Goal: Information Seeking & Learning: Understand process/instructions

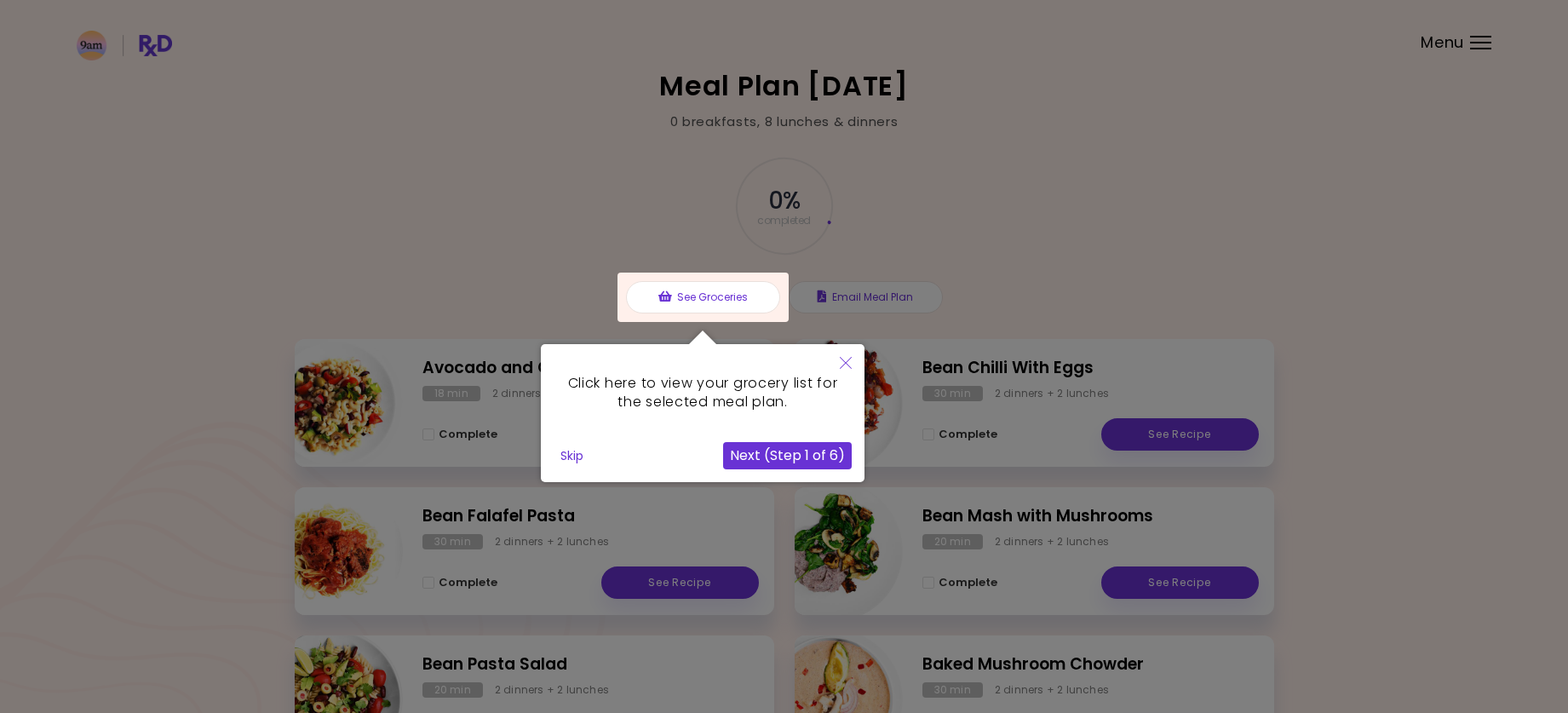
click at [843, 360] on icon "Close" at bounding box center [845, 362] width 12 height 12
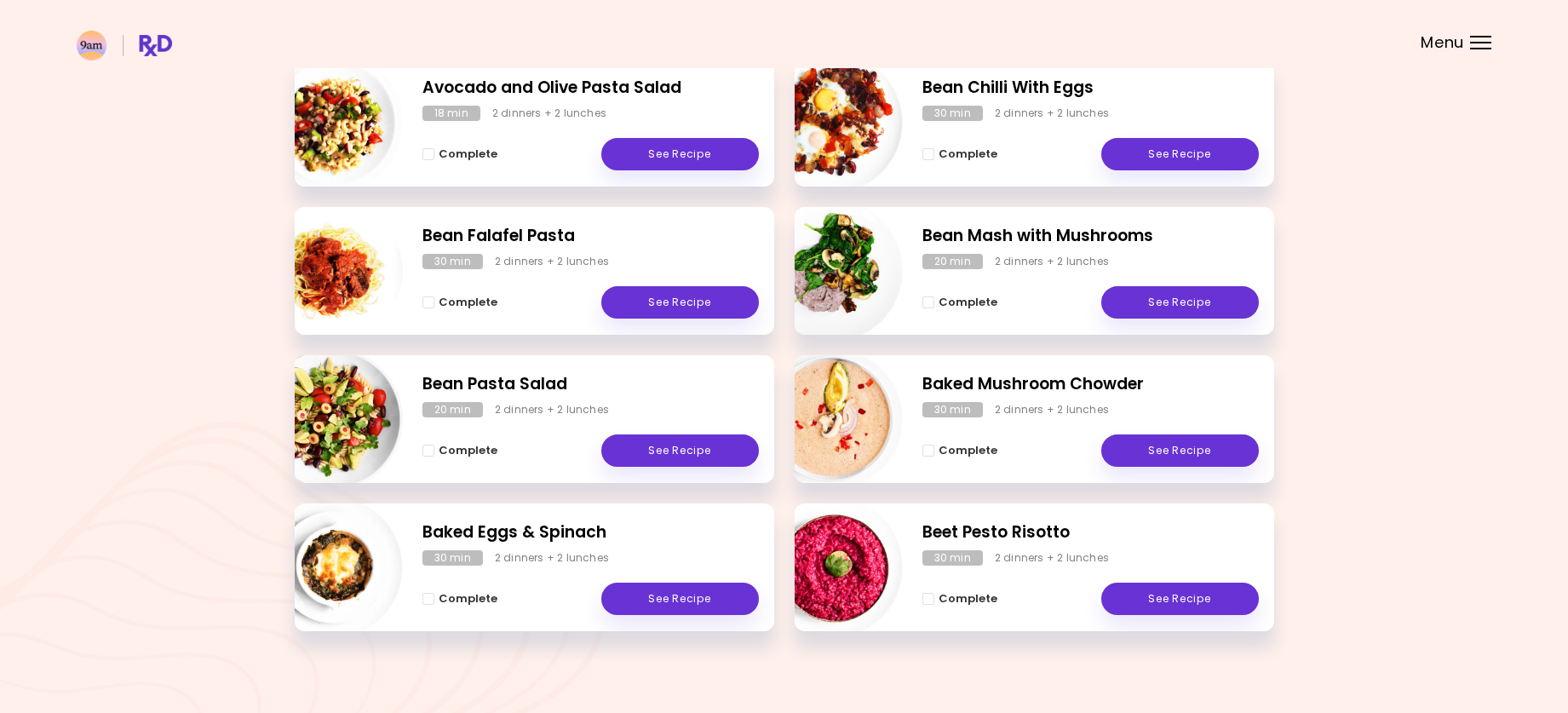
scroll to position [278, 0]
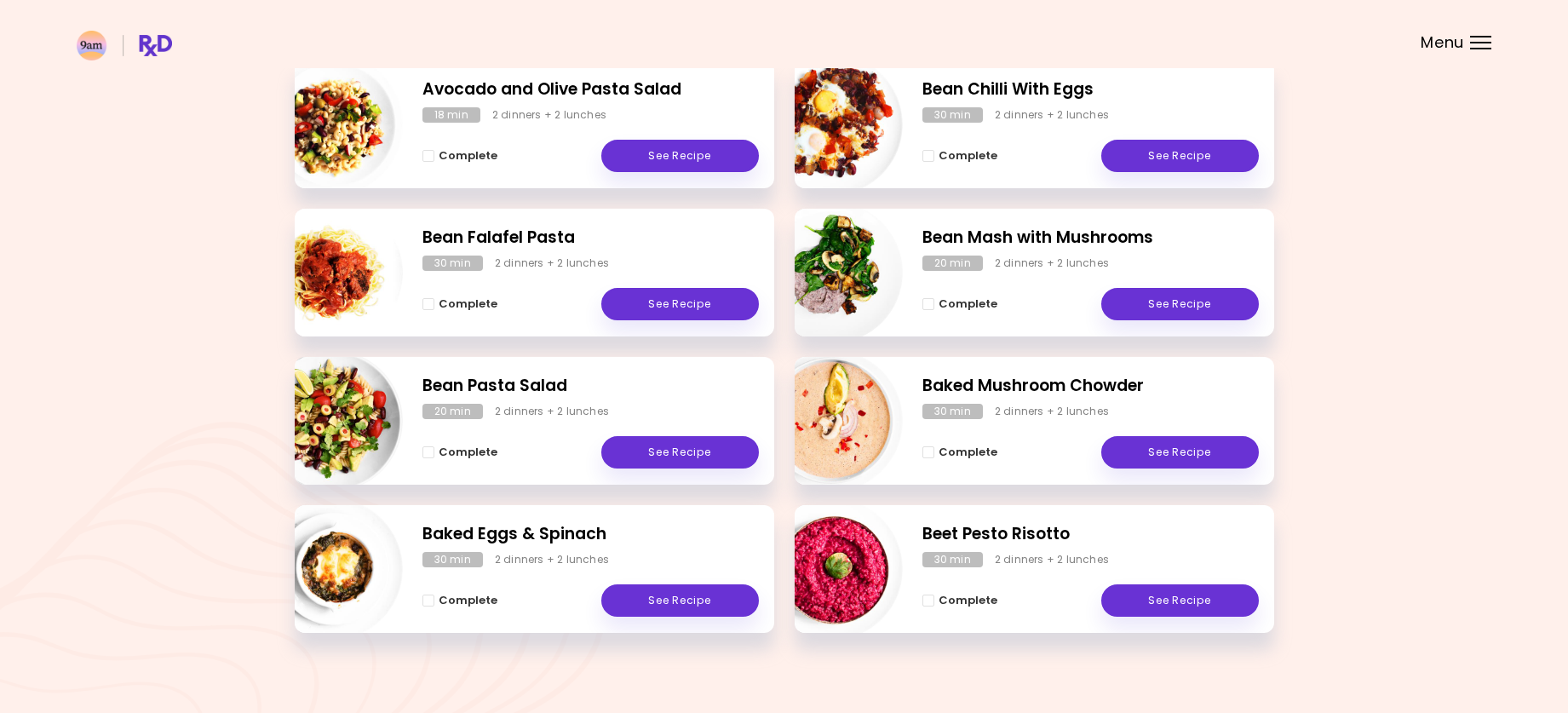
click at [358, 421] on img "Info - Bean Pasta Salad" at bounding box center [332, 421] width 141 height 141
select select "*"
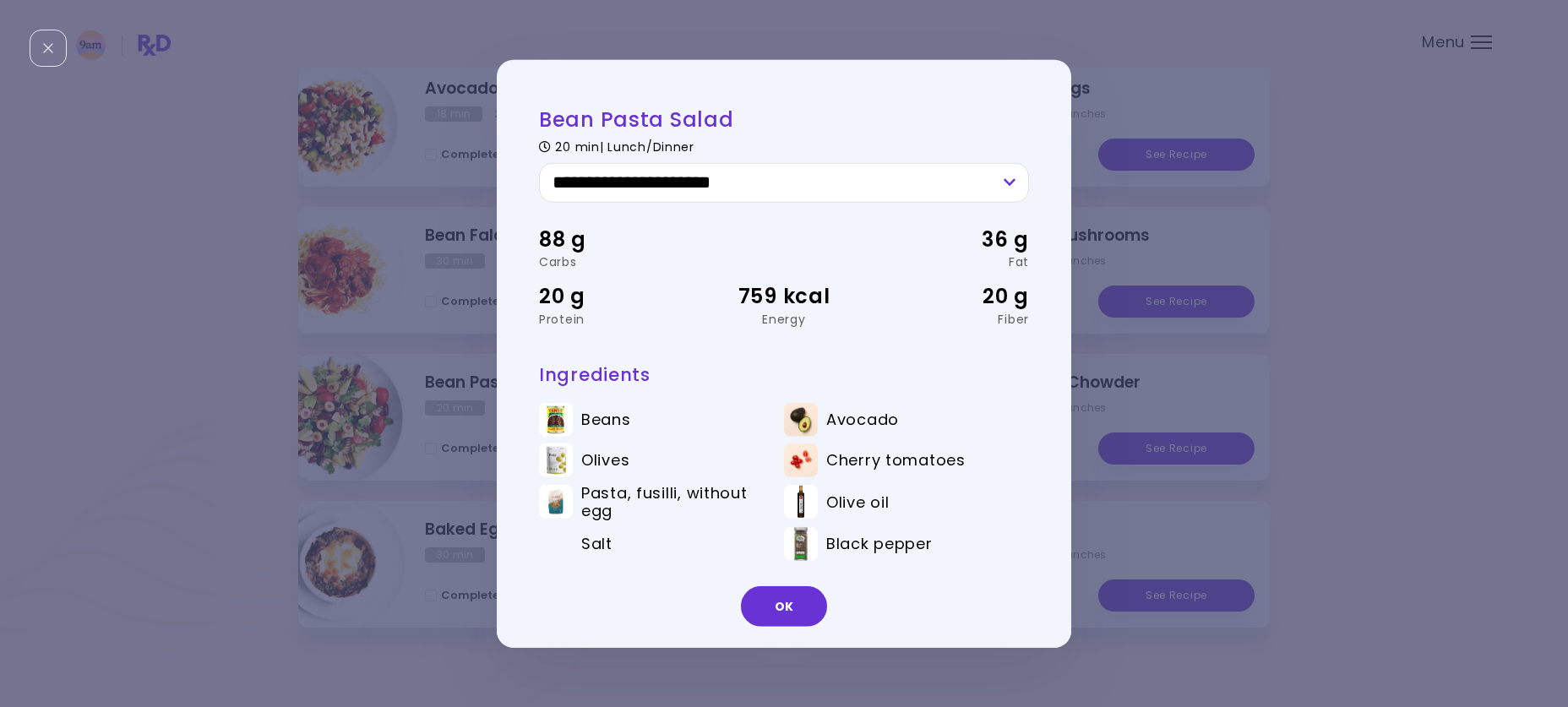
click at [154, 441] on div "**********" at bounding box center [784, 354] width 1568 height 707
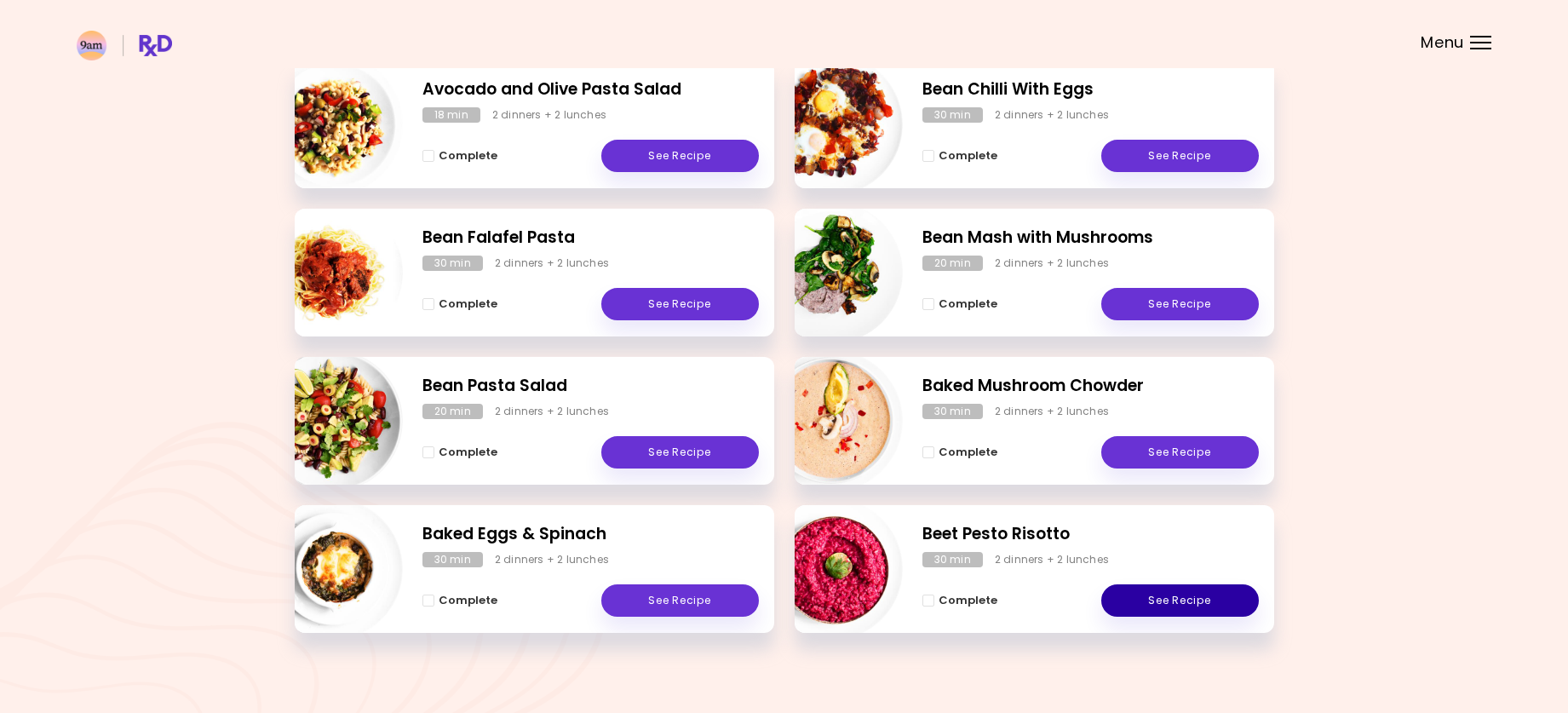
click at [1219, 613] on link "See Recipe" at bounding box center [1180, 600] width 157 height 32
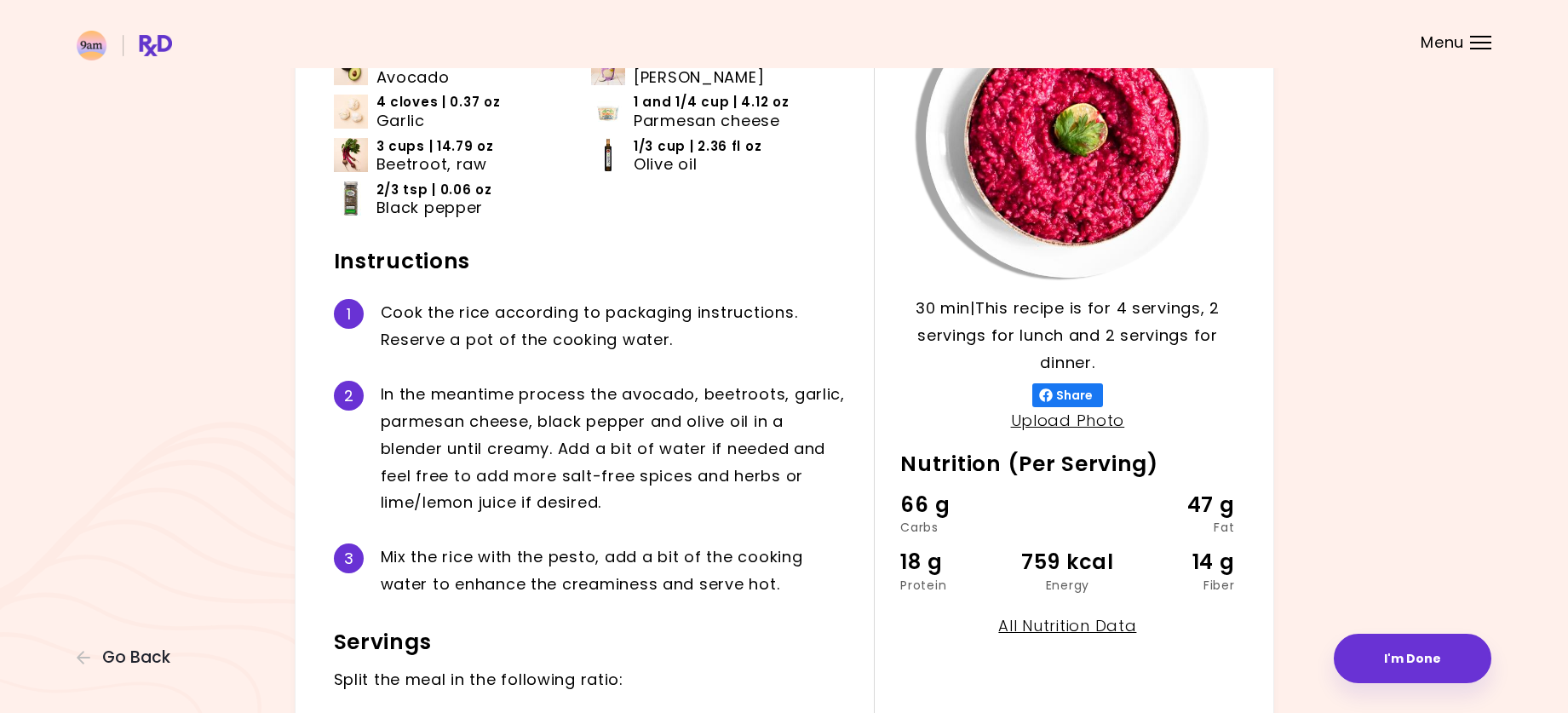
scroll to position [318, 0]
